Goal: Information Seeking & Learning: Learn about a topic

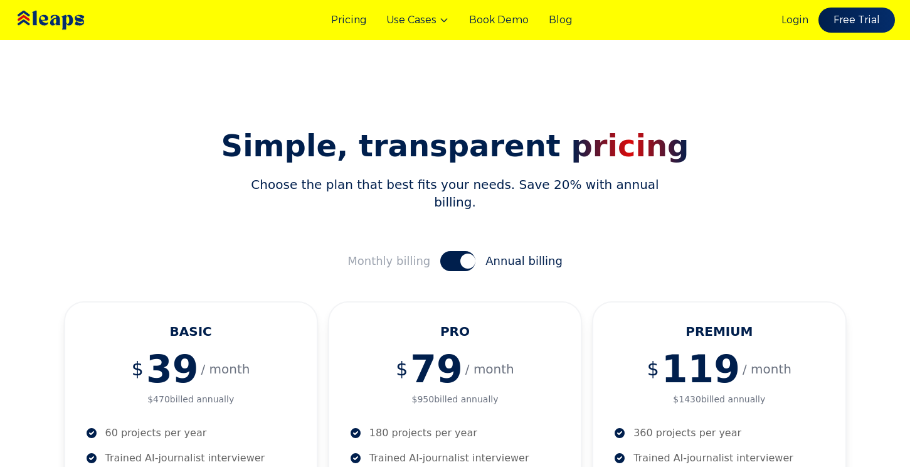
click at [58, 20] on img at bounding box center [68, 20] width 107 height 36
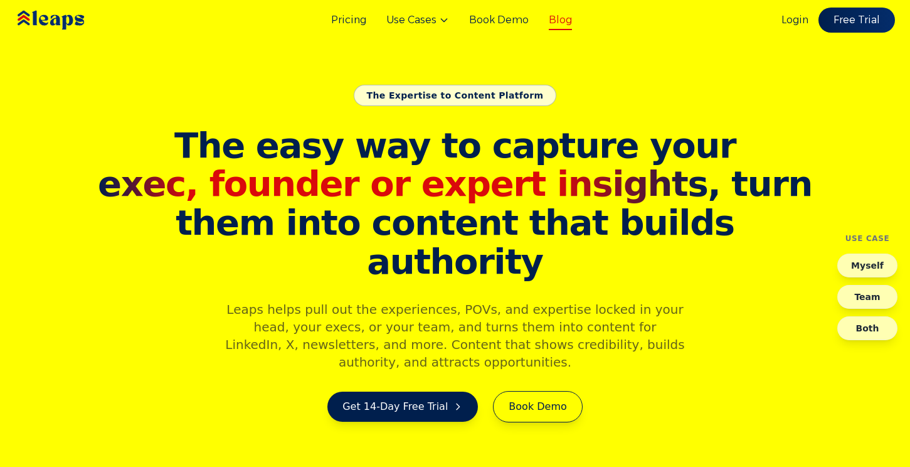
click at [549, 24] on link "Blog" at bounding box center [560, 20] width 23 height 15
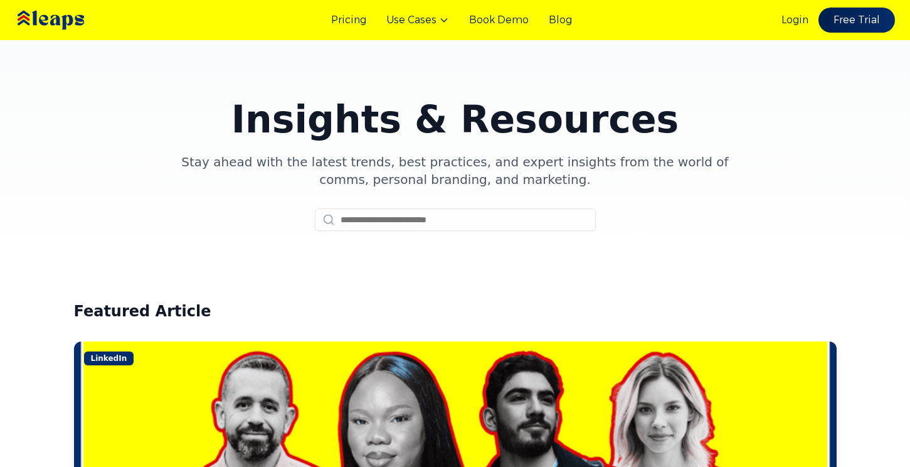
click at [572, 21] on div "Pricing Use Cases Book Demo Blog Login Free Trial" at bounding box center [455, 20] width 910 height 40
click at [566, 21] on link "Blog" at bounding box center [560, 20] width 23 height 15
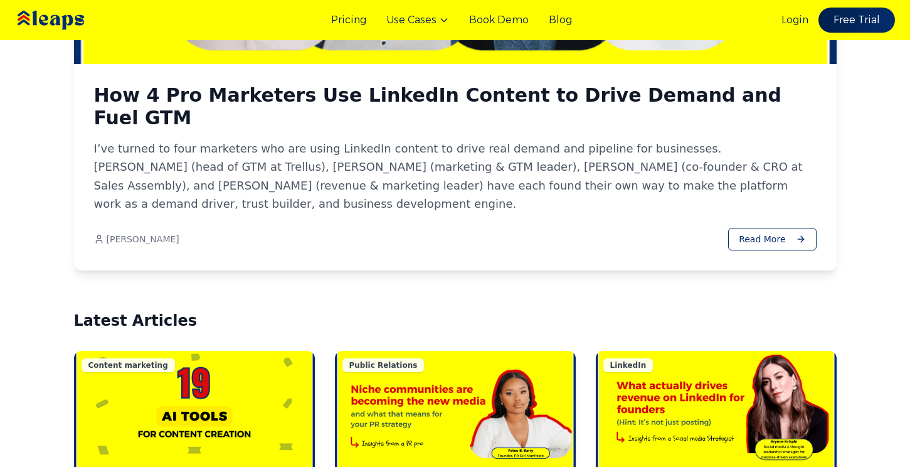
scroll to position [475, 0]
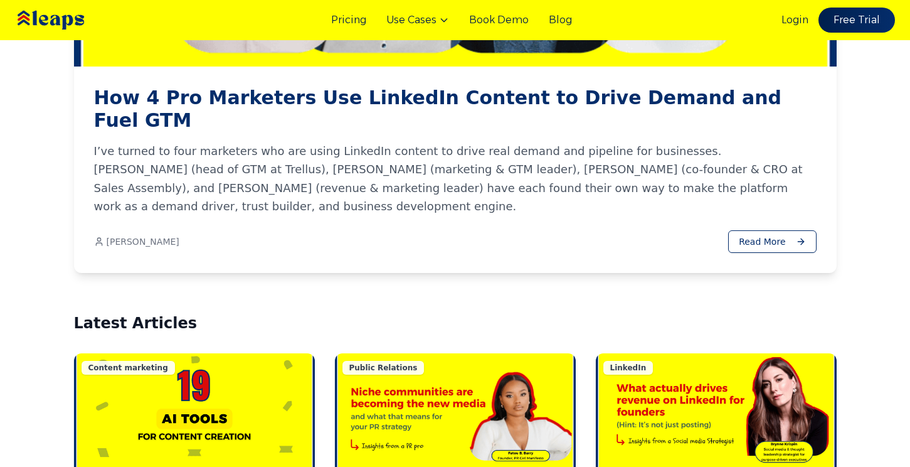
click at [542, 100] on h3 "How 4 Pro Marketers Use LinkedIn Content to Drive Demand and Fuel GTM" at bounding box center [455, 109] width 723 height 45
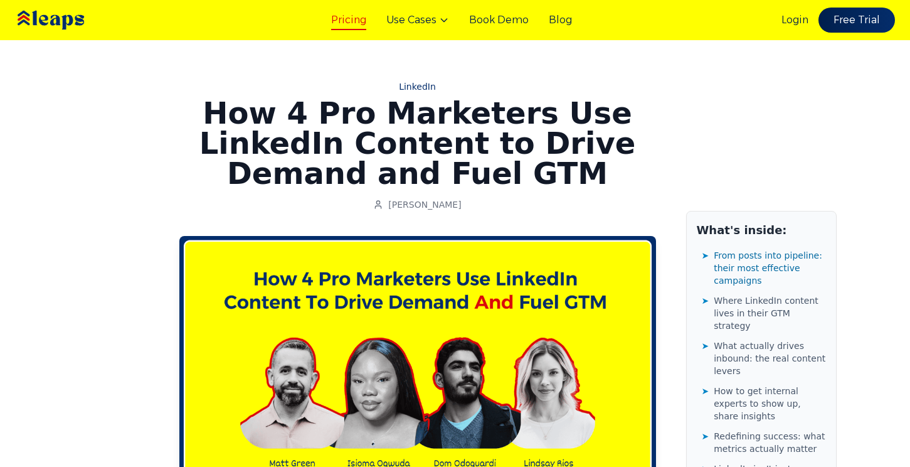
click at [356, 24] on link "Pricing" at bounding box center [348, 20] width 35 height 15
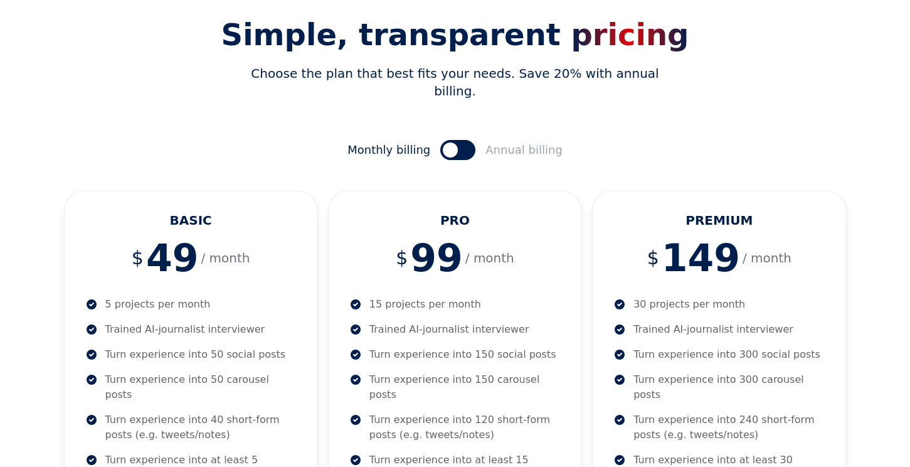
scroll to position [119, 0]
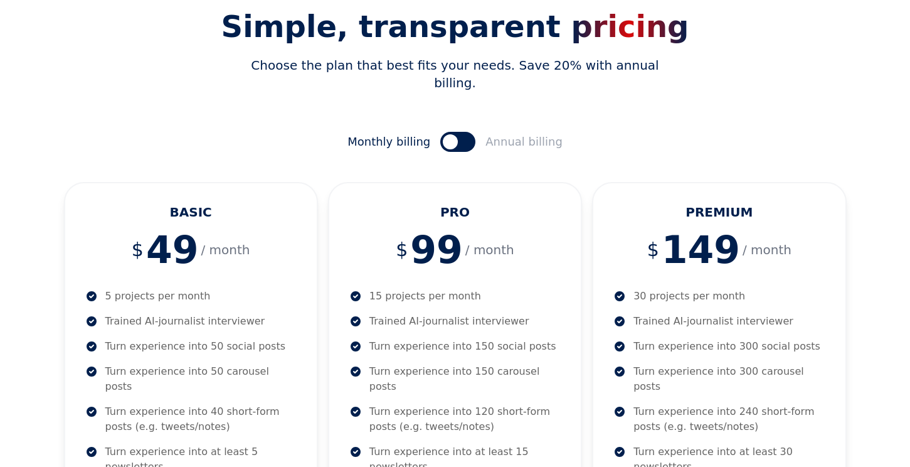
click at [465, 132] on button at bounding box center [457, 142] width 35 height 20
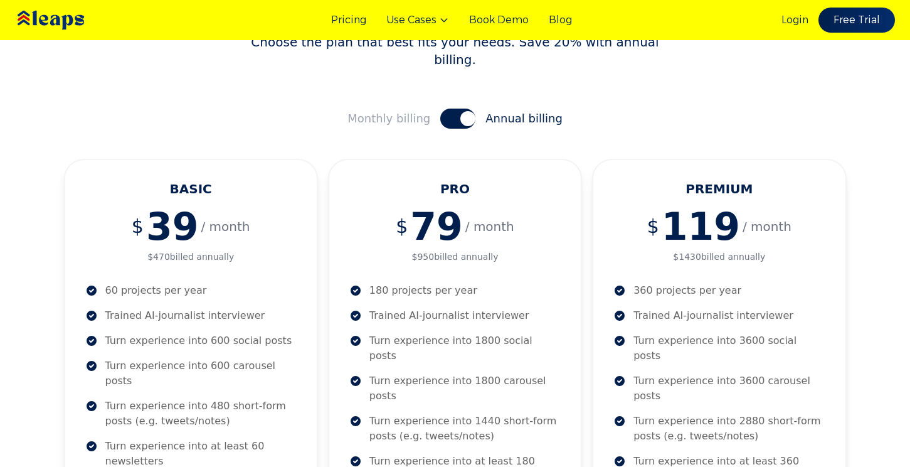
scroll to position [123, 0]
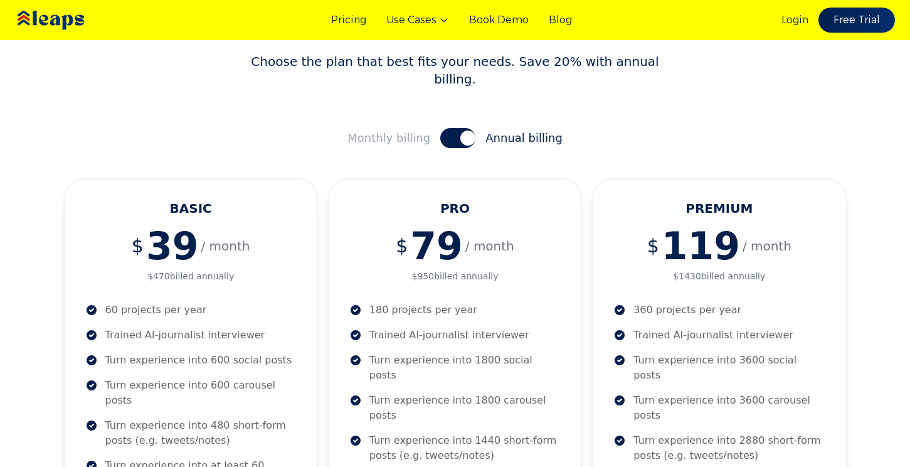
click at [446, 128] on button at bounding box center [457, 138] width 35 height 20
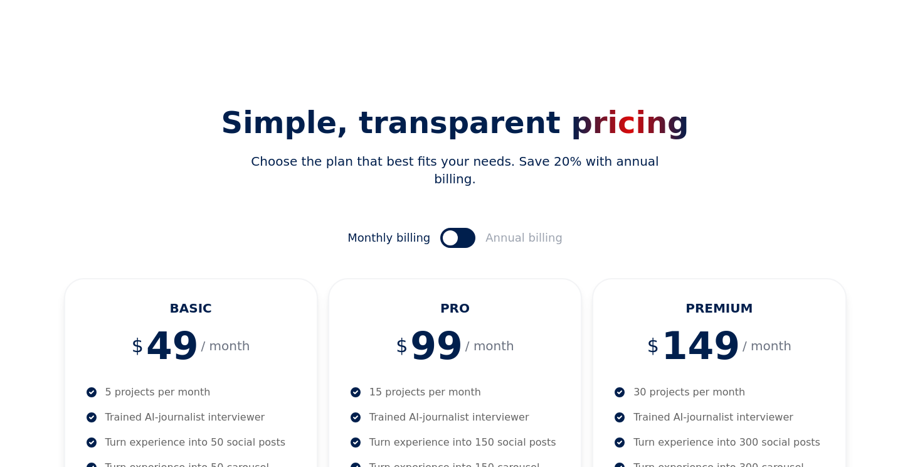
scroll to position [0, 0]
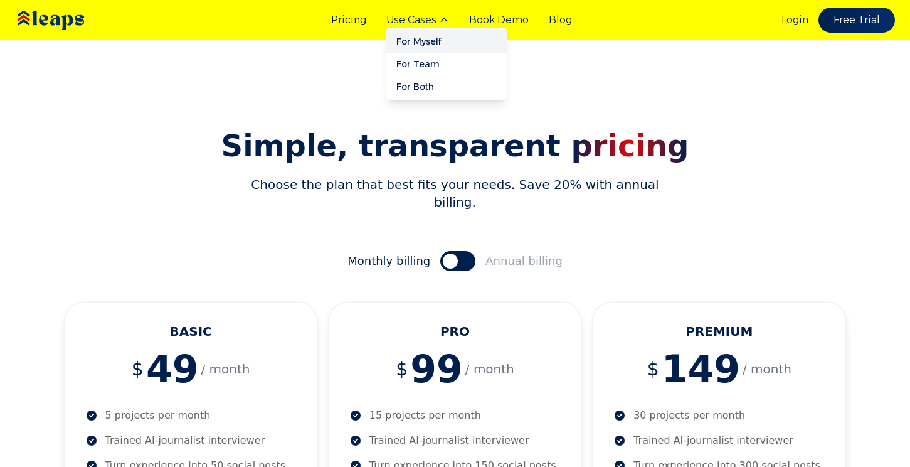
click at [430, 38] on link "For Myself" at bounding box center [446, 41] width 120 height 23
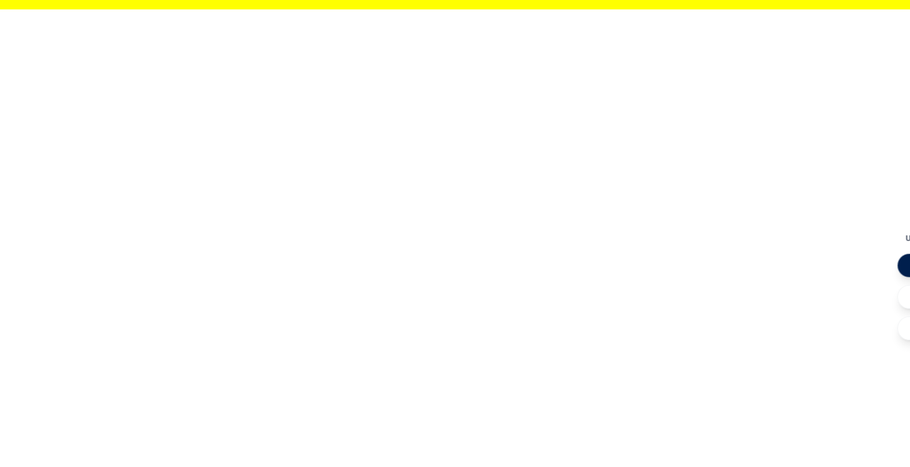
scroll to position [467, 0]
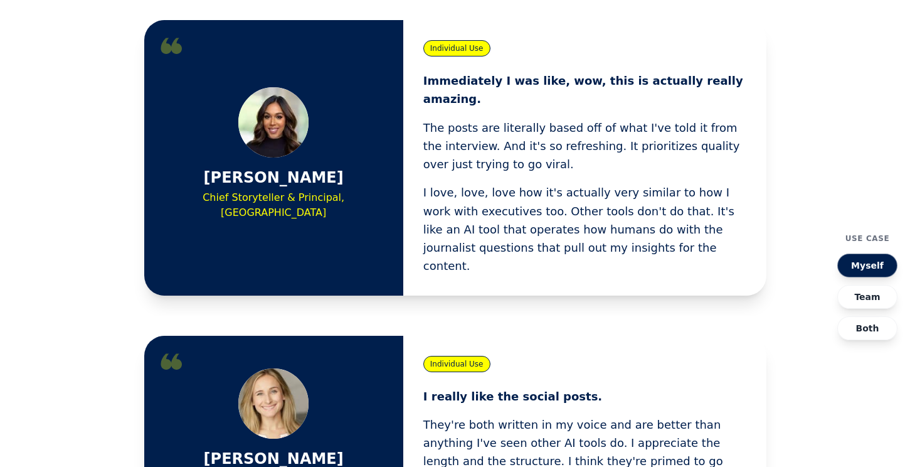
click at [324, 128] on div "[PERSON_NAME] Chief Storyteller & Principal, [GEOGRAPHIC_DATA]" at bounding box center [273, 157] width 219 height 141
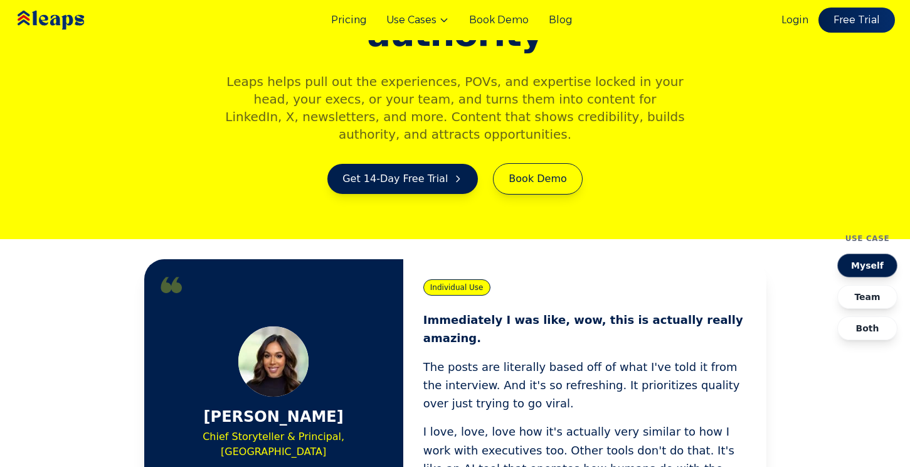
scroll to position [0, 0]
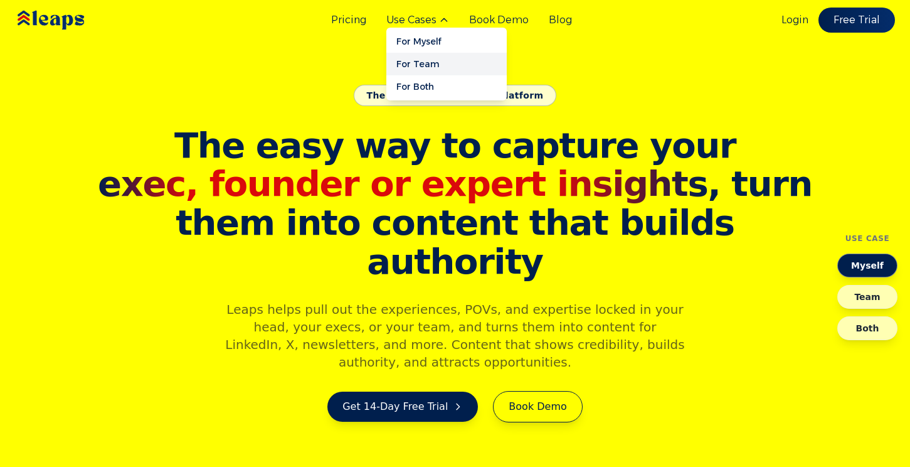
click at [408, 61] on link "For Team" at bounding box center [446, 64] width 120 height 23
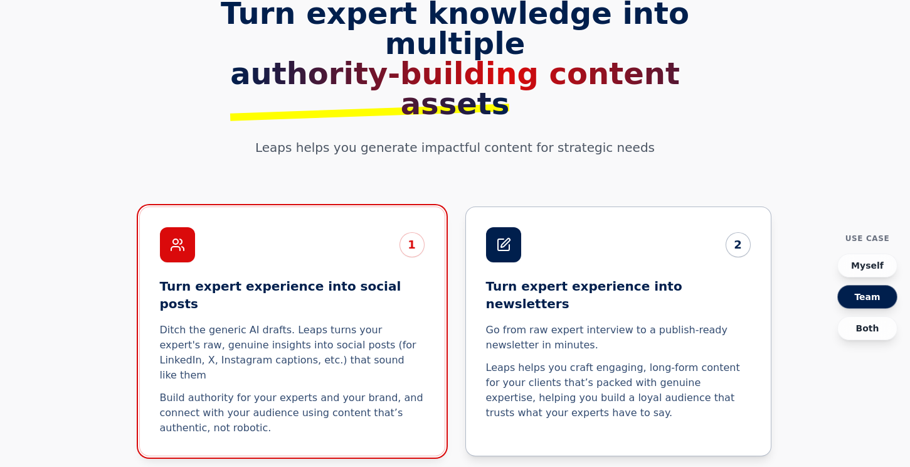
scroll to position [2401, 0]
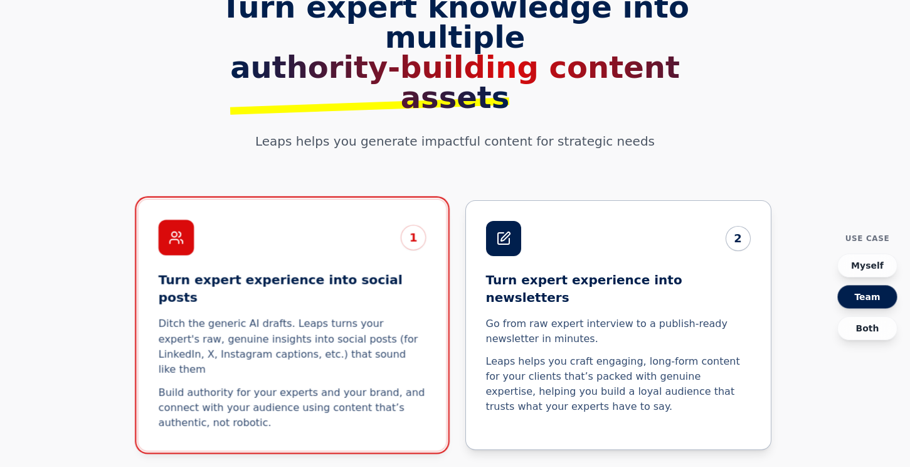
click at [379, 316] on p "Ditch the generic AI drafts. Leaps turns your expert's raw, genuine insights in…" at bounding box center [292, 346] width 268 height 61
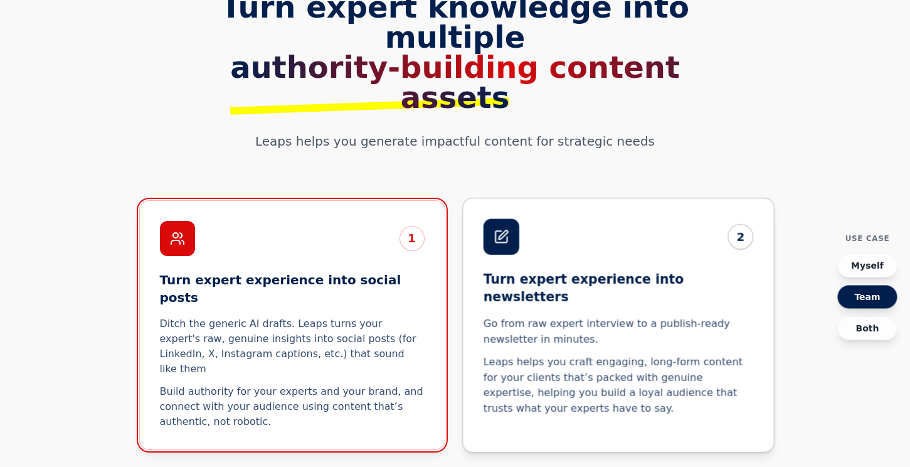
click at [529, 354] on p "Leaps helps you craft engaging, long-form content for your clients that’s packe…" at bounding box center [618, 384] width 270 height 61
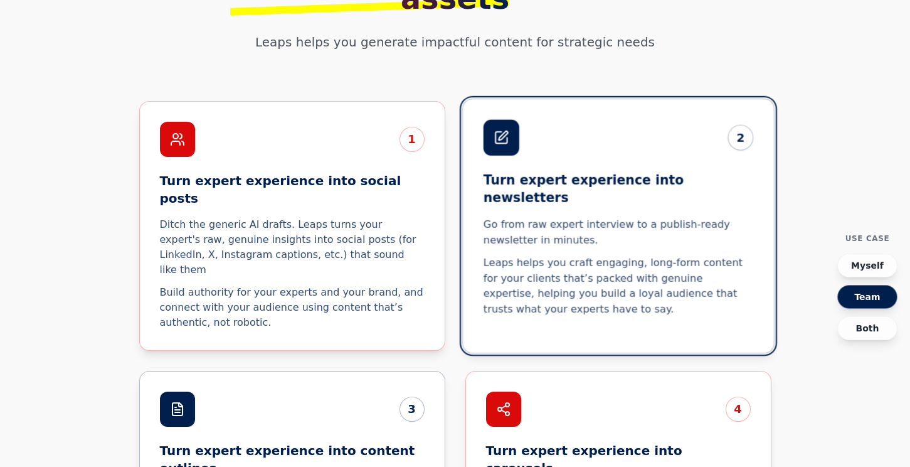
scroll to position [2528, 0]
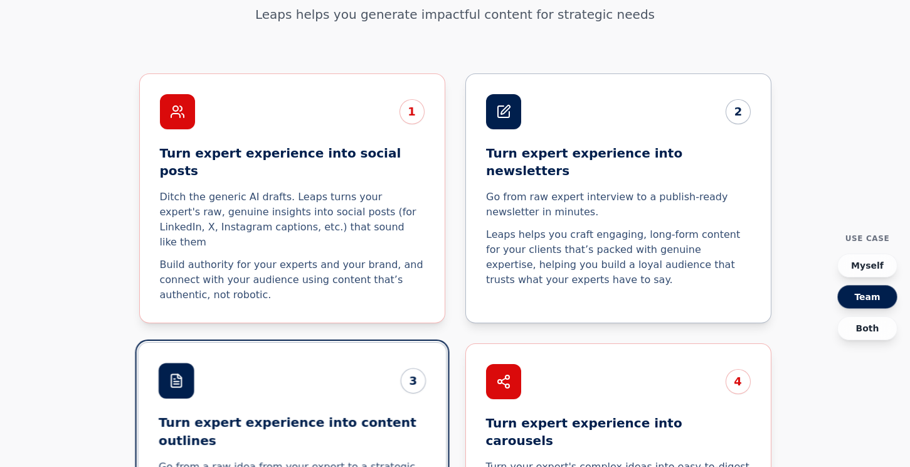
click at [575, 459] on p "Turn your expert's complex ideas into easy-to-digest visual stories." at bounding box center [618, 474] width 265 height 30
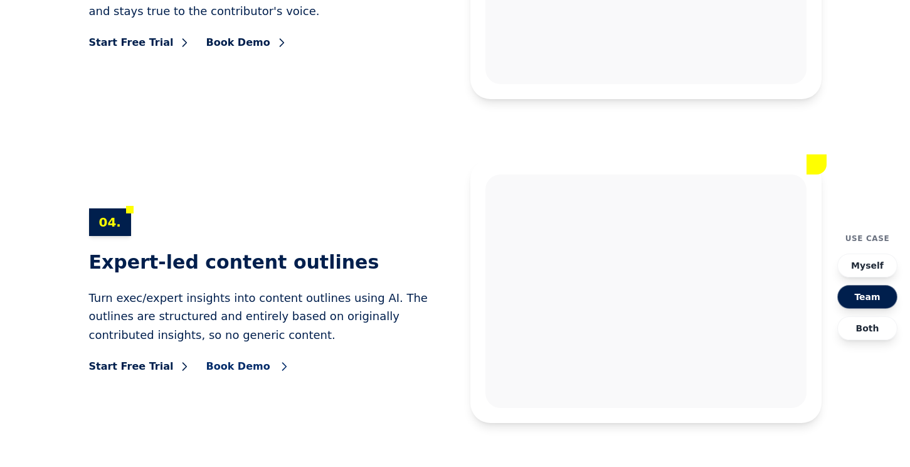
scroll to position [5873, 0]
